Goal: Task Accomplishment & Management: Manage account settings

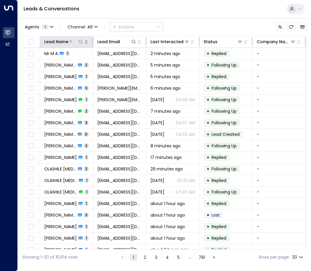
click at [79, 41] on icon at bounding box center [81, 42] width 4 height 4
type input "**********"
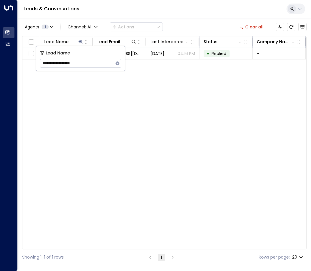
click at [163, 124] on div "Lead Name Lead Email Last Interacted Status Company Name Product # of people AI…" at bounding box center [164, 142] width 285 height 213
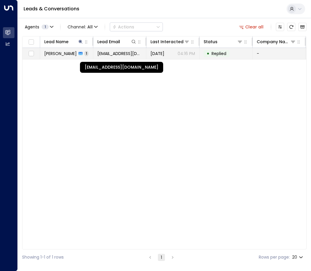
click at [99, 55] on span "[EMAIL_ADDRESS][DOMAIN_NAME]" at bounding box center [120, 54] width 45 height 6
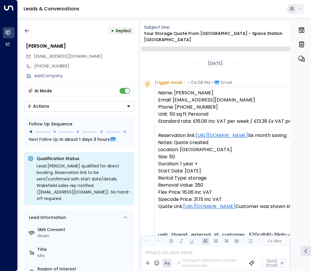
scroll to position [339, 0]
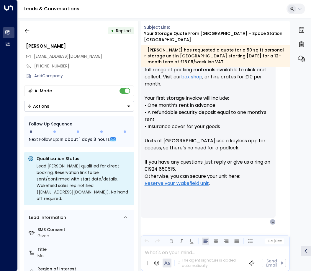
click at [122, 106] on button "Actions" at bounding box center [79, 106] width 110 height 11
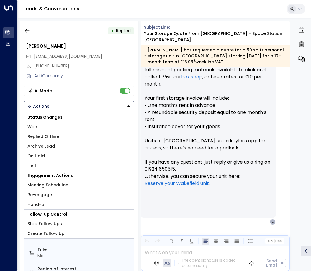
click at [42, 138] on span "Replied Offline" at bounding box center [43, 136] width 32 height 6
